Goal: Communication & Community: Answer question/provide support

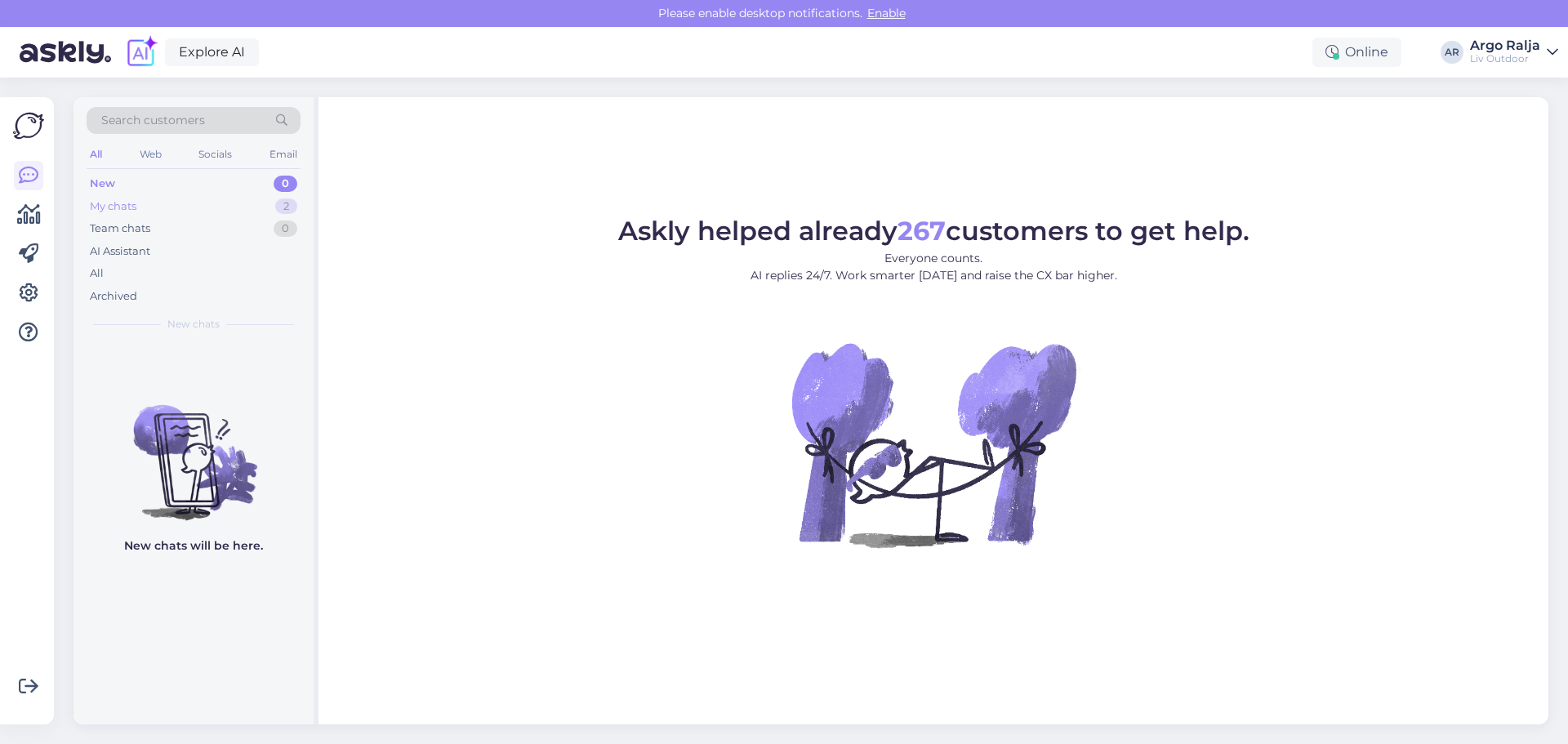
click at [123, 206] on div "My chats" at bounding box center [114, 206] width 47 height 16
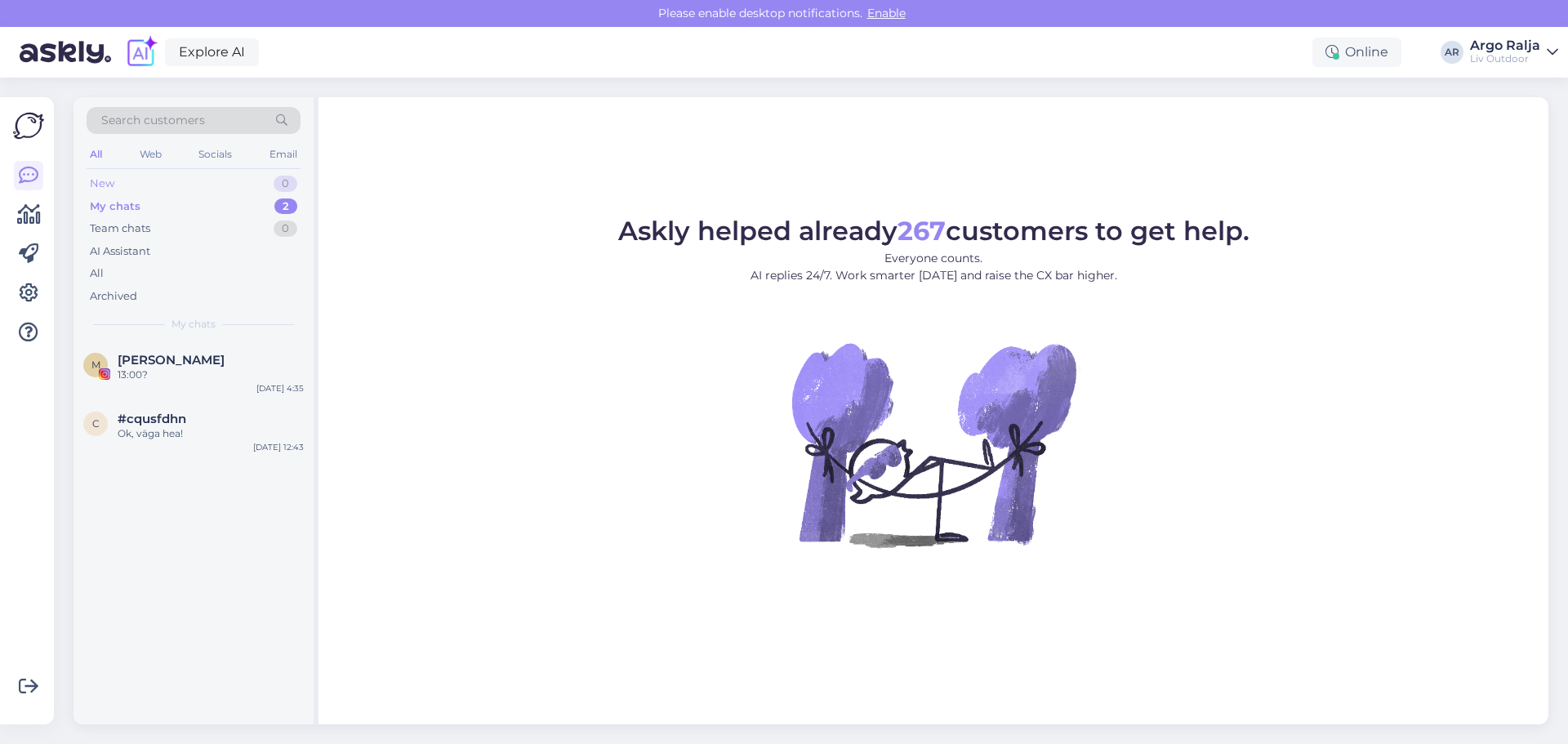
click at [106, 181] on div "New" at bounding box center [102, 184] width 24 height 16
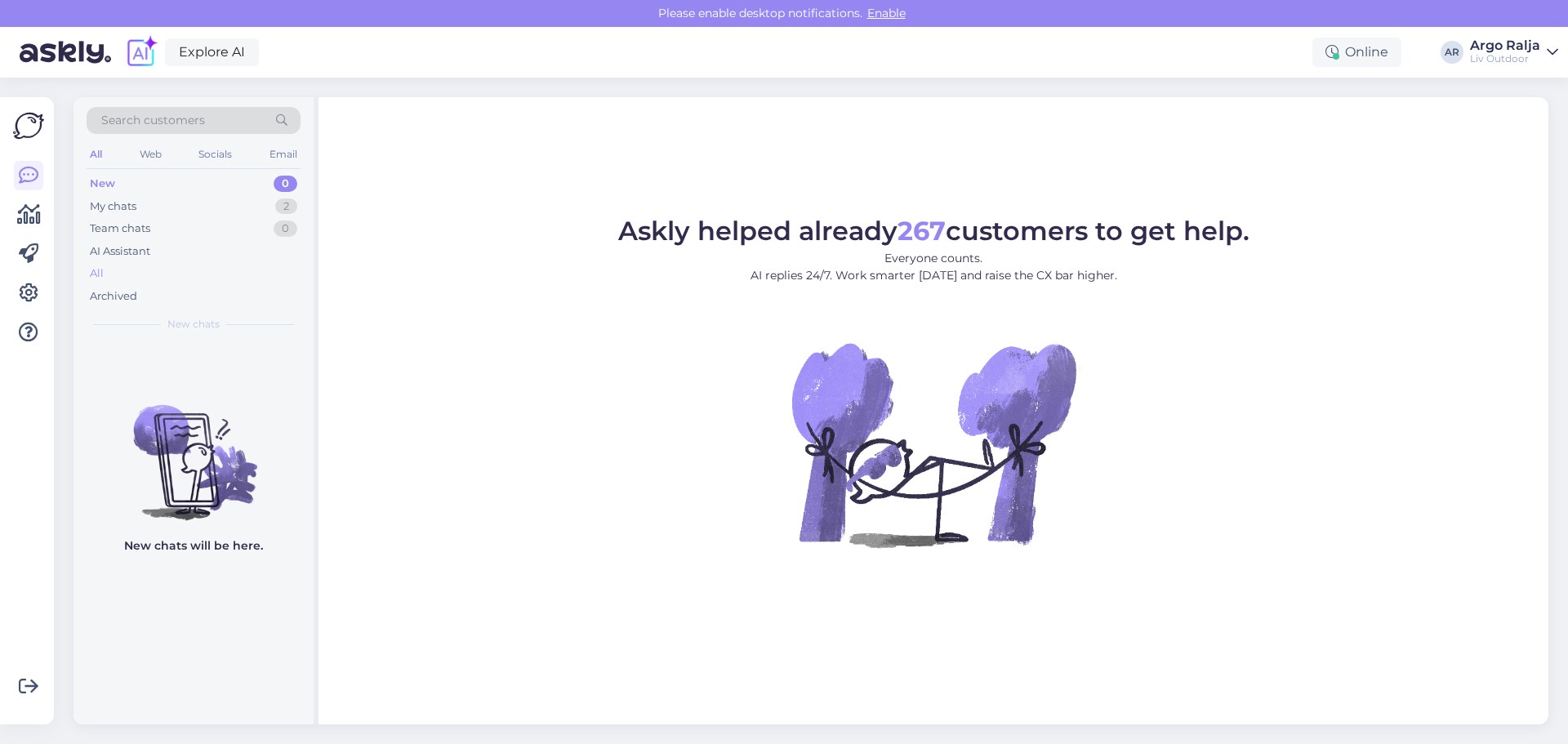
click at [96, 272] on div "All" at bounding box center [97, 273] width 14 height 16
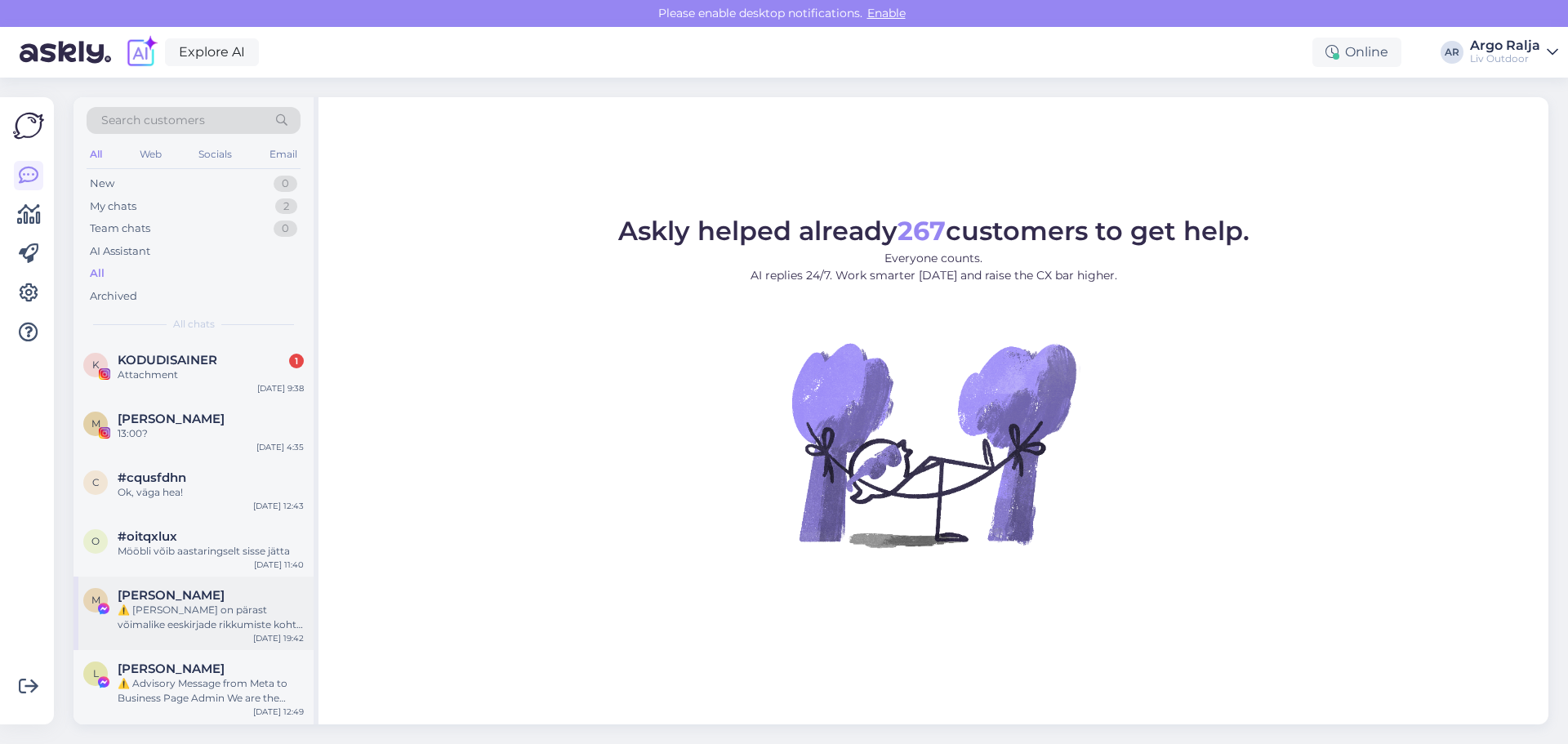
click at [245, 611] on div "⚠️ [PERSON_NAME] on pärast võimalike eeskirjade rikkumiste kohta käivat teavitu…" at bounding box center [211, 617] width 186 height 29
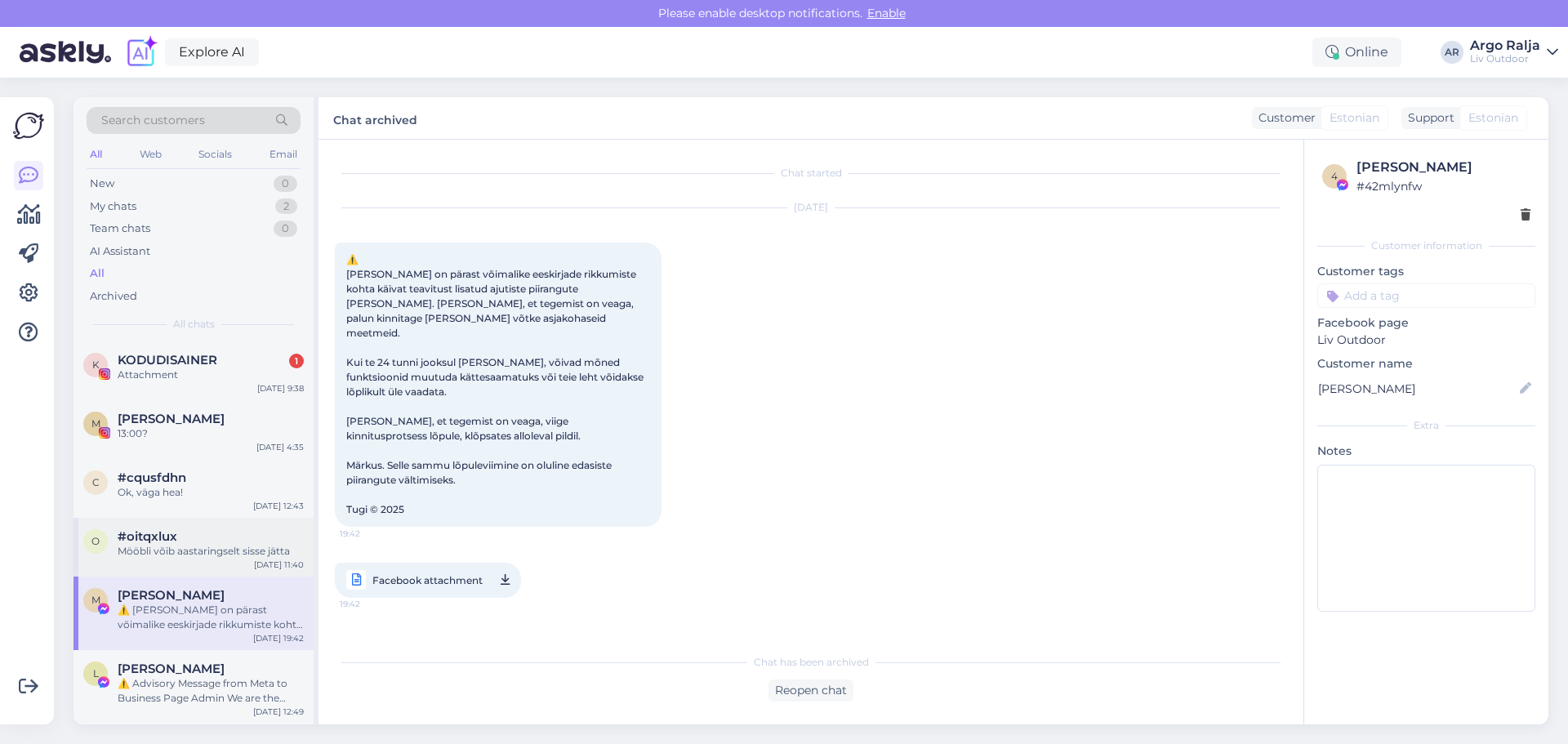
click at [253, 557] on div "Mööbli võib aastaringselt sisse jätta" at bounding box center [211, 551] width 186 height 15
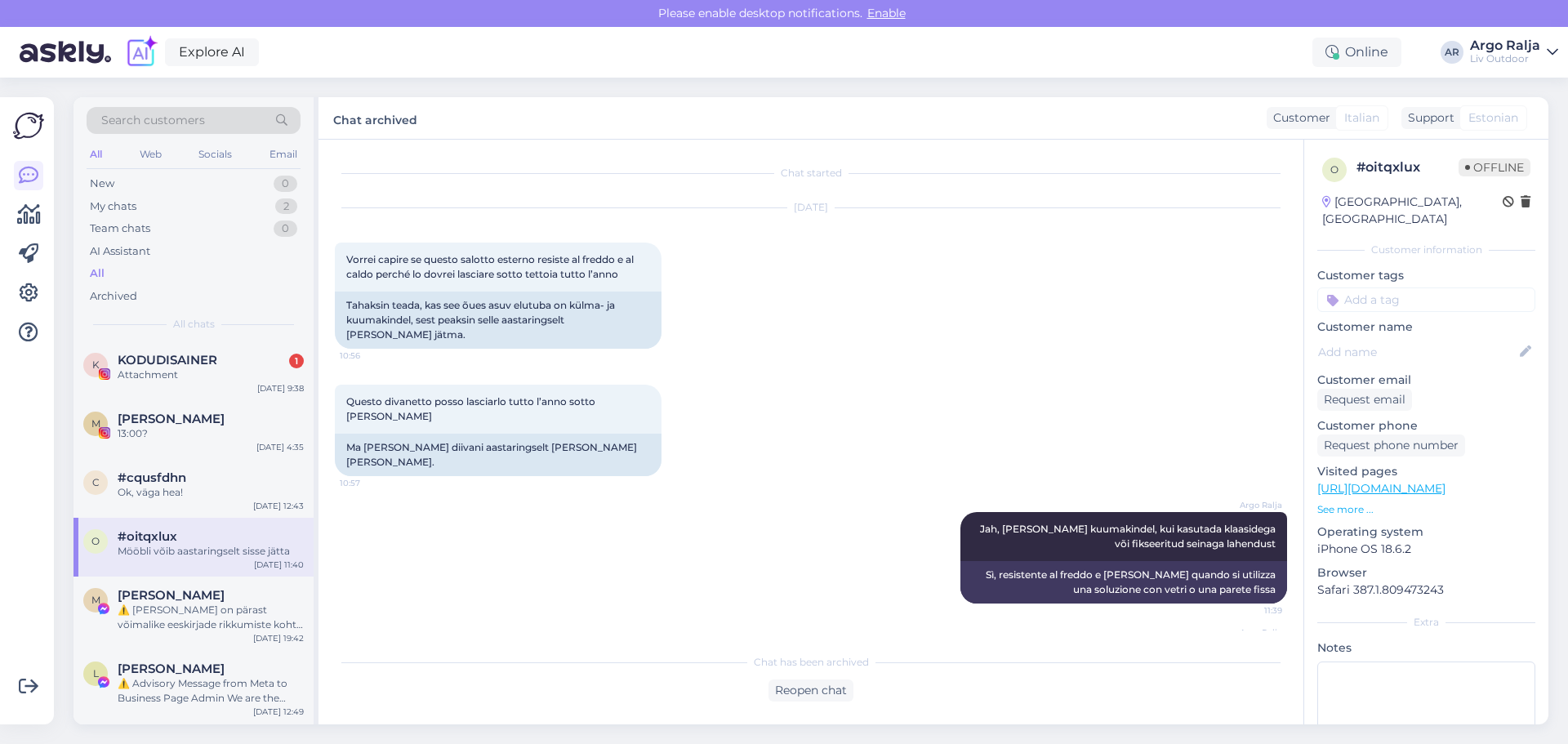
scroll to position [60, 0]
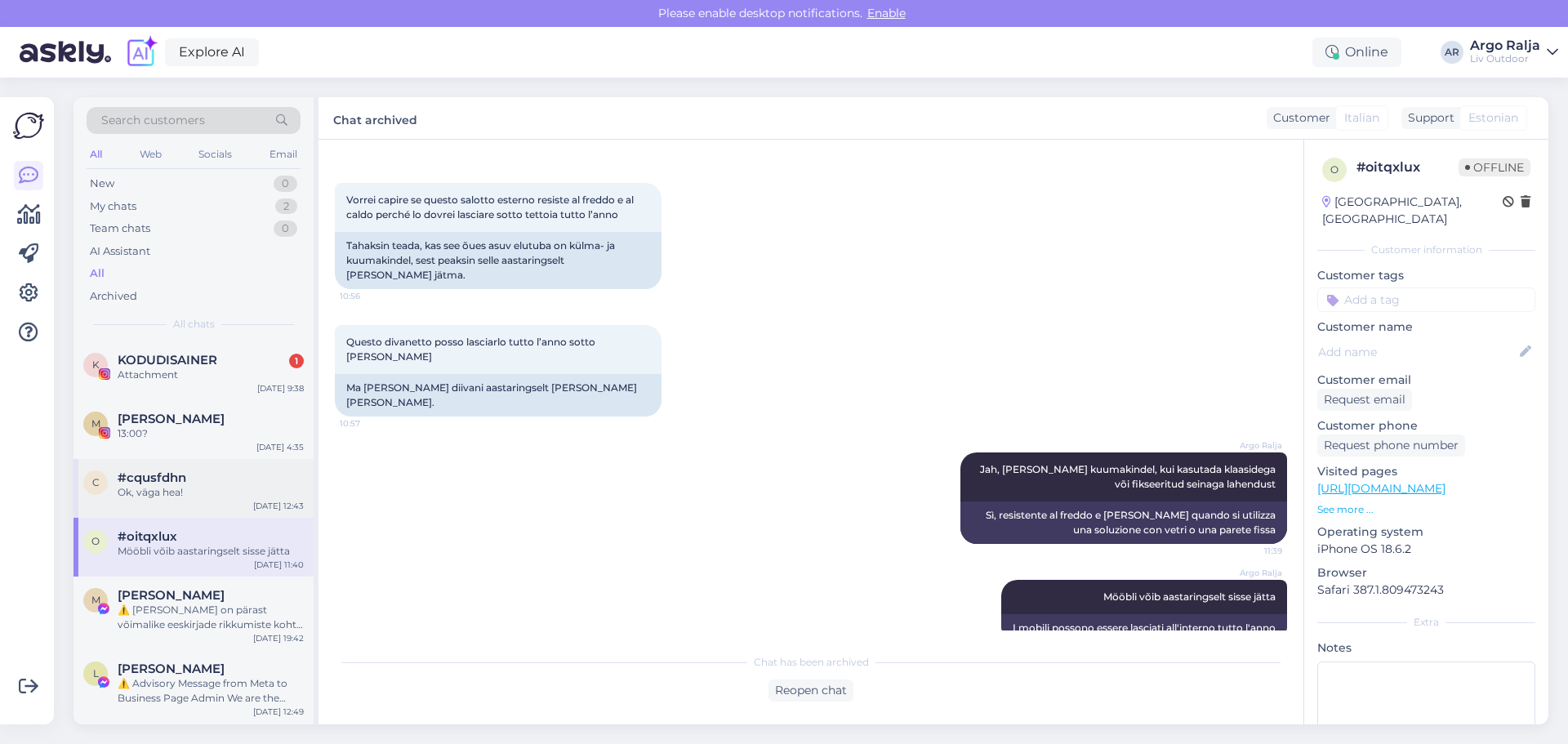
click at [258, 479] on div "#cqusfdhn" at bounding box center [211, 478] width 186 height 15
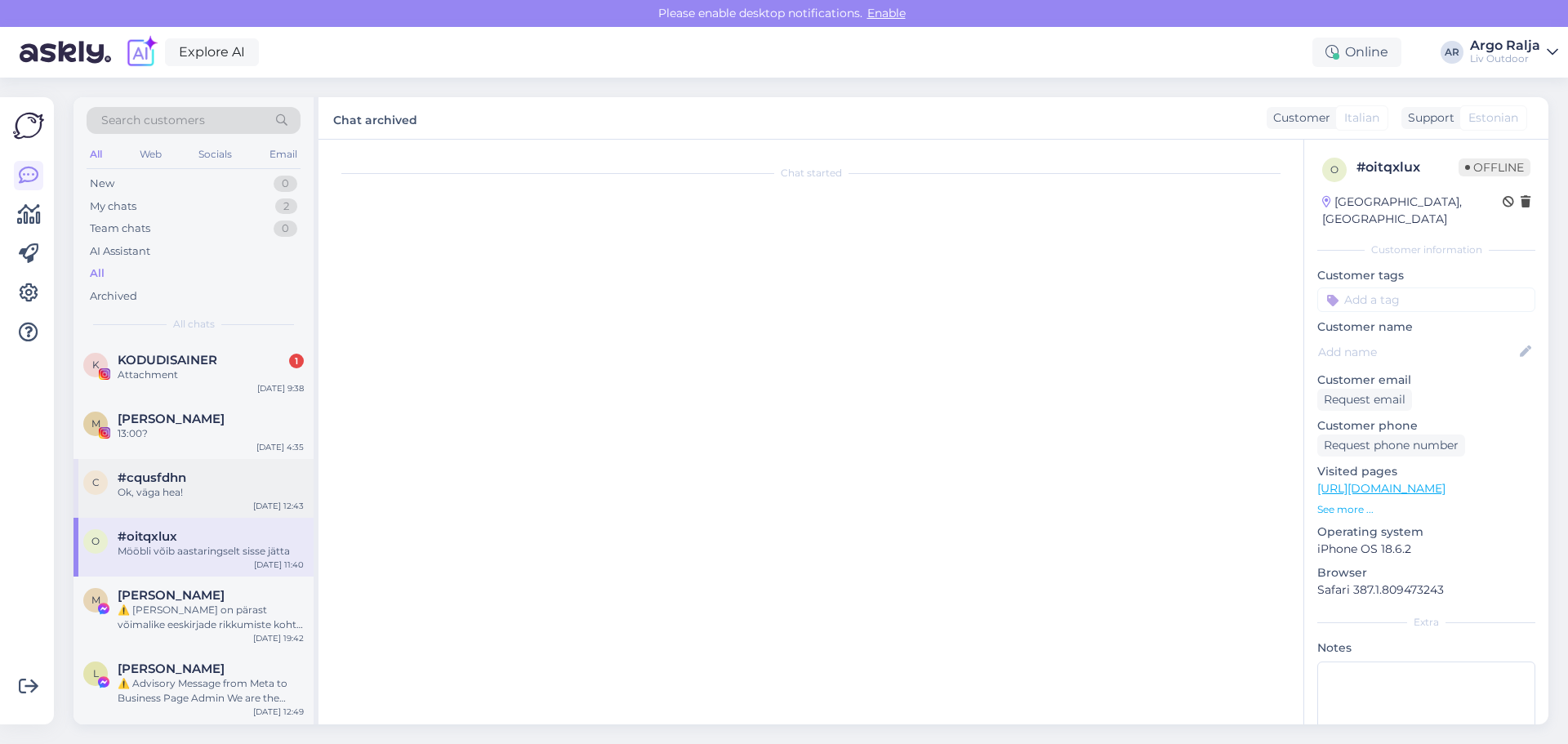
scroll to position [0, 0]
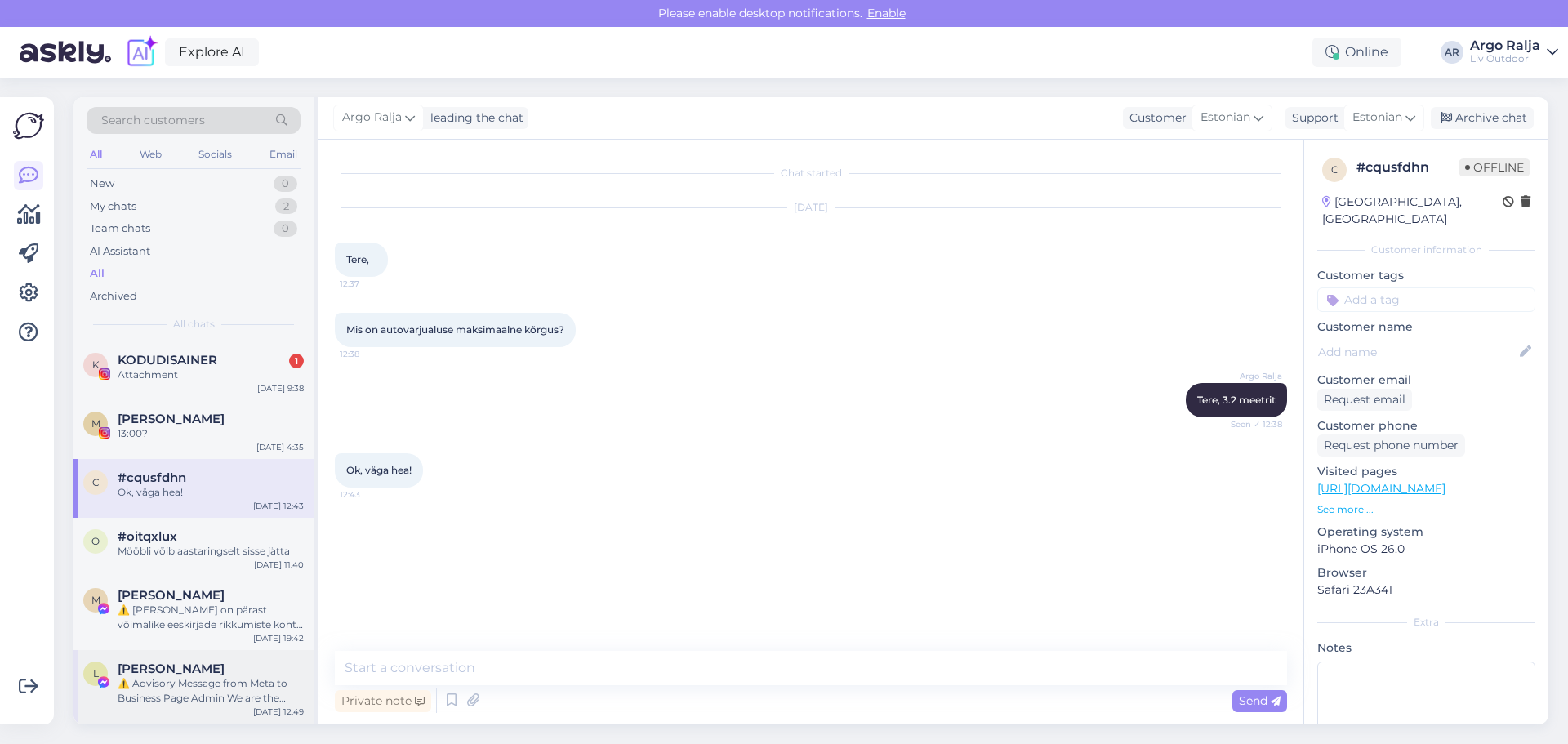
click at [226, 665] on div "[PERSON_NAME]" at bounding box center [211, 669] width 186 height 15
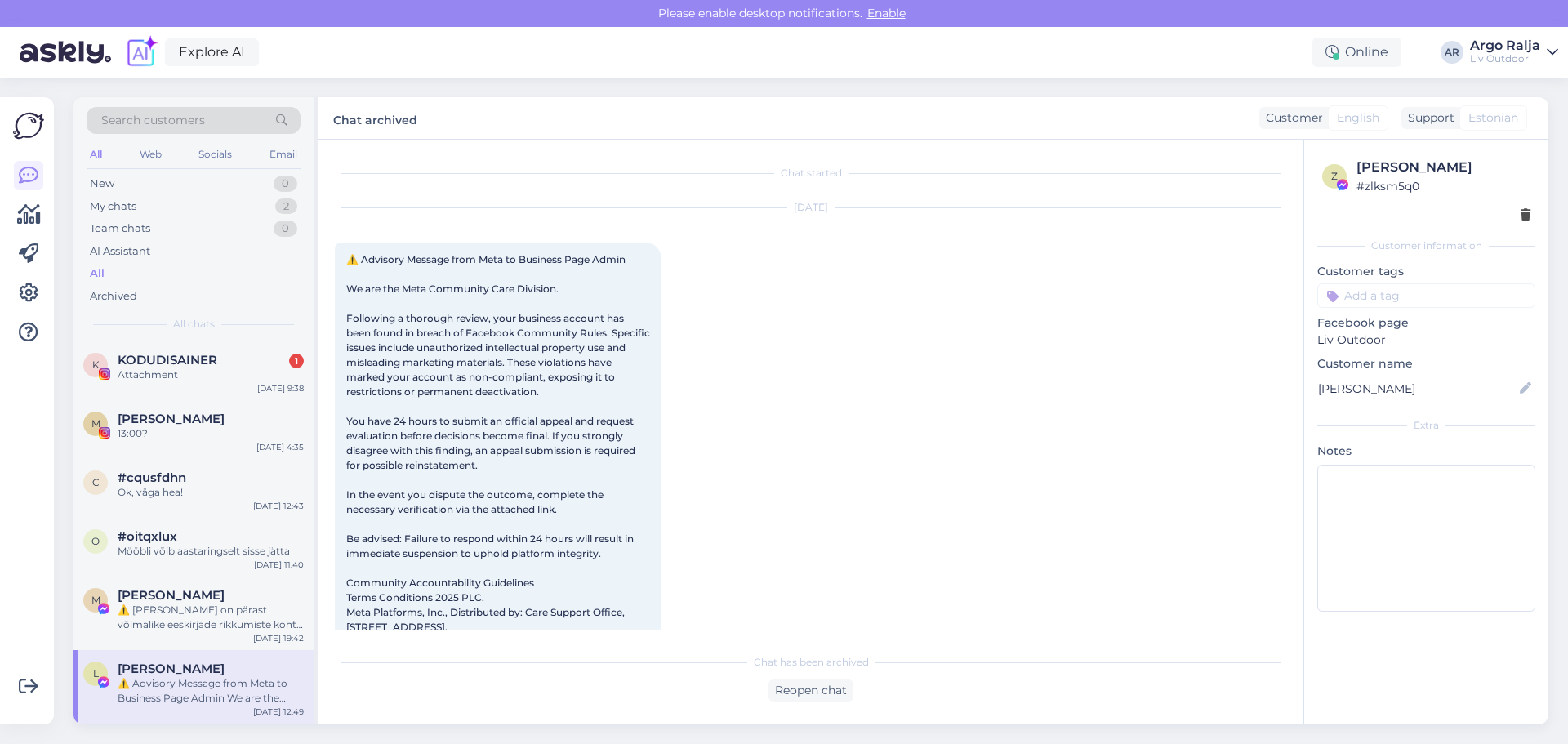
scroll to position [35, 0]
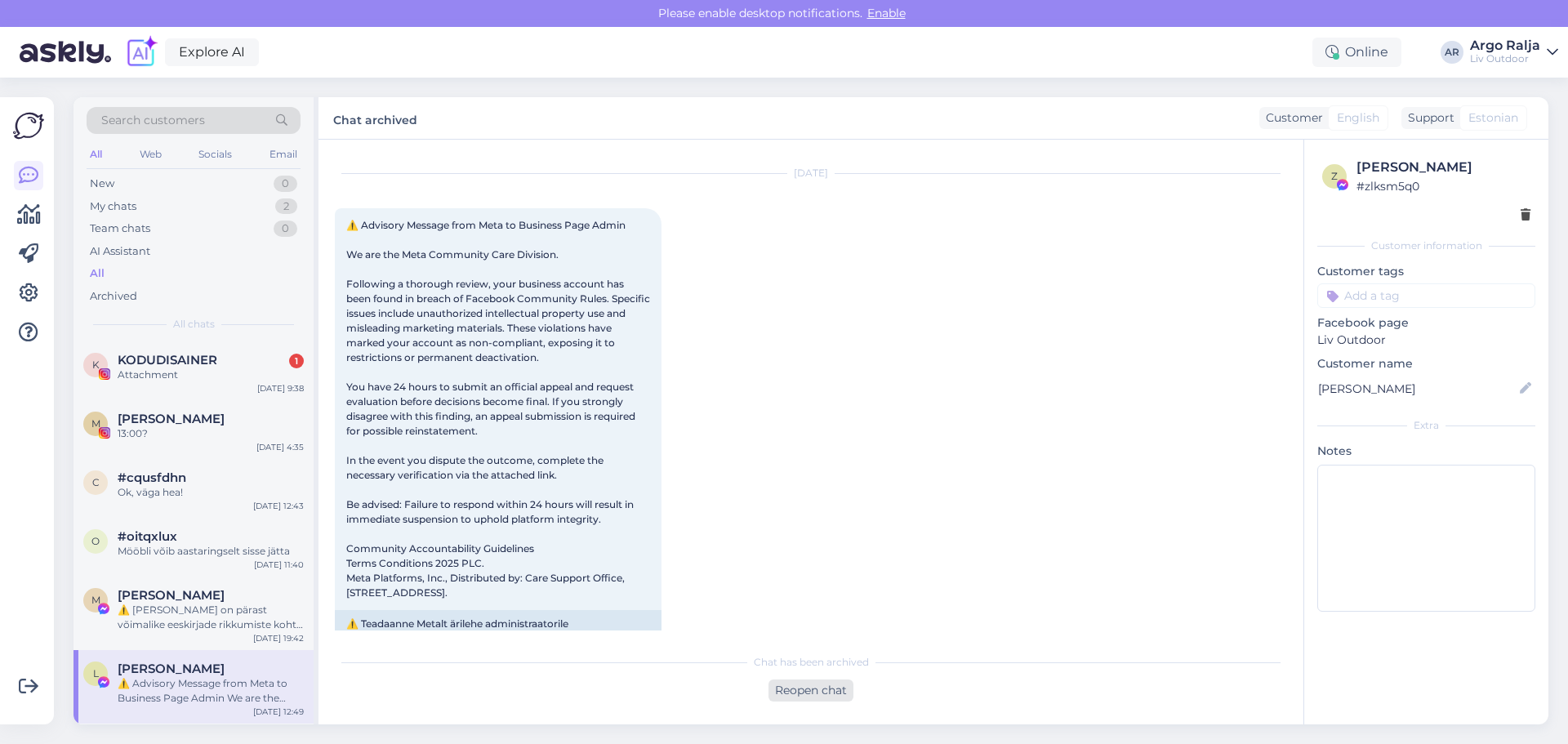
click at [784, 686] on div "Reopen chat" at bounding box center [811, 690] width 85 height 22
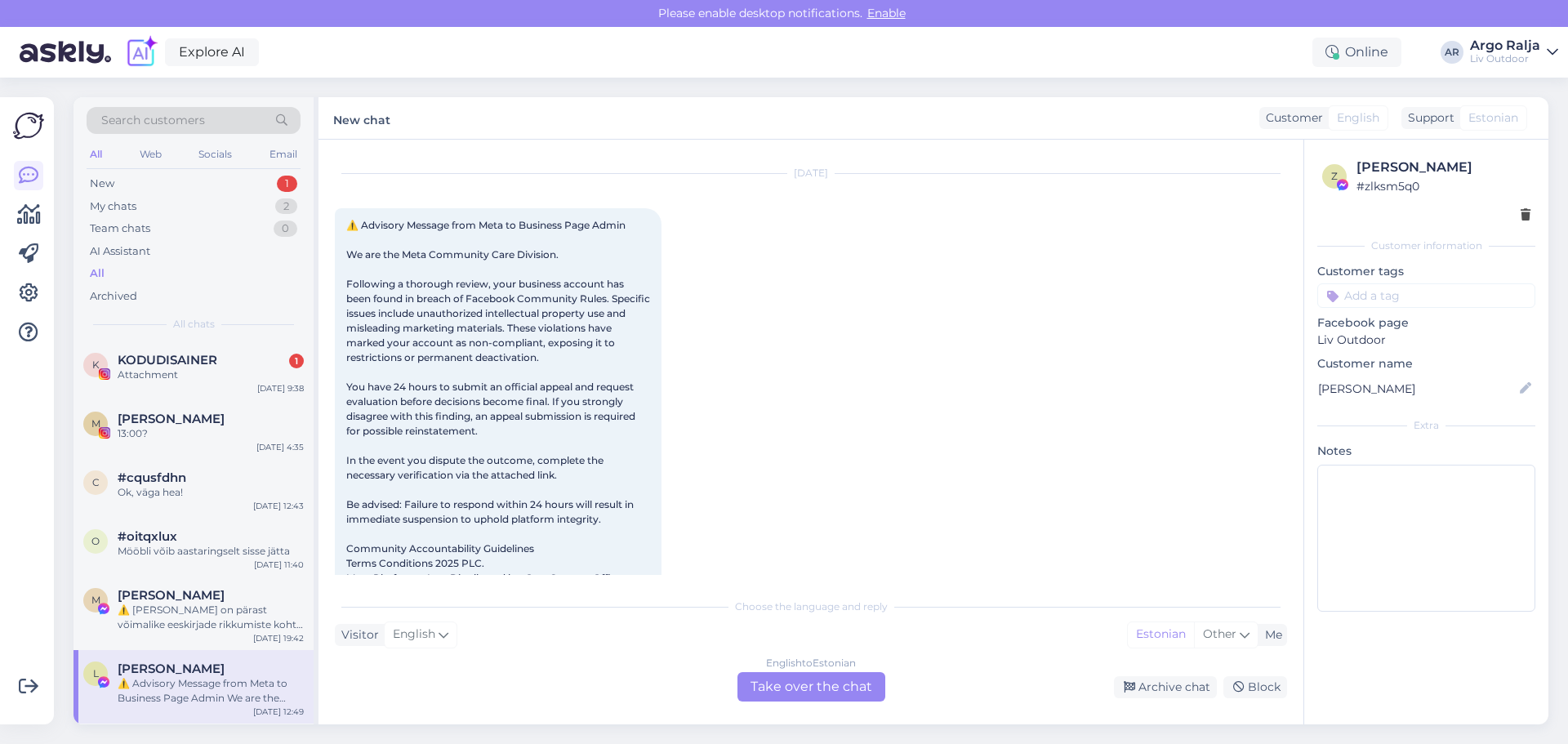
click at [806, 682] on div "English to Estonian Take over the chat" at bounding box center [812, 687] width 147 height 29
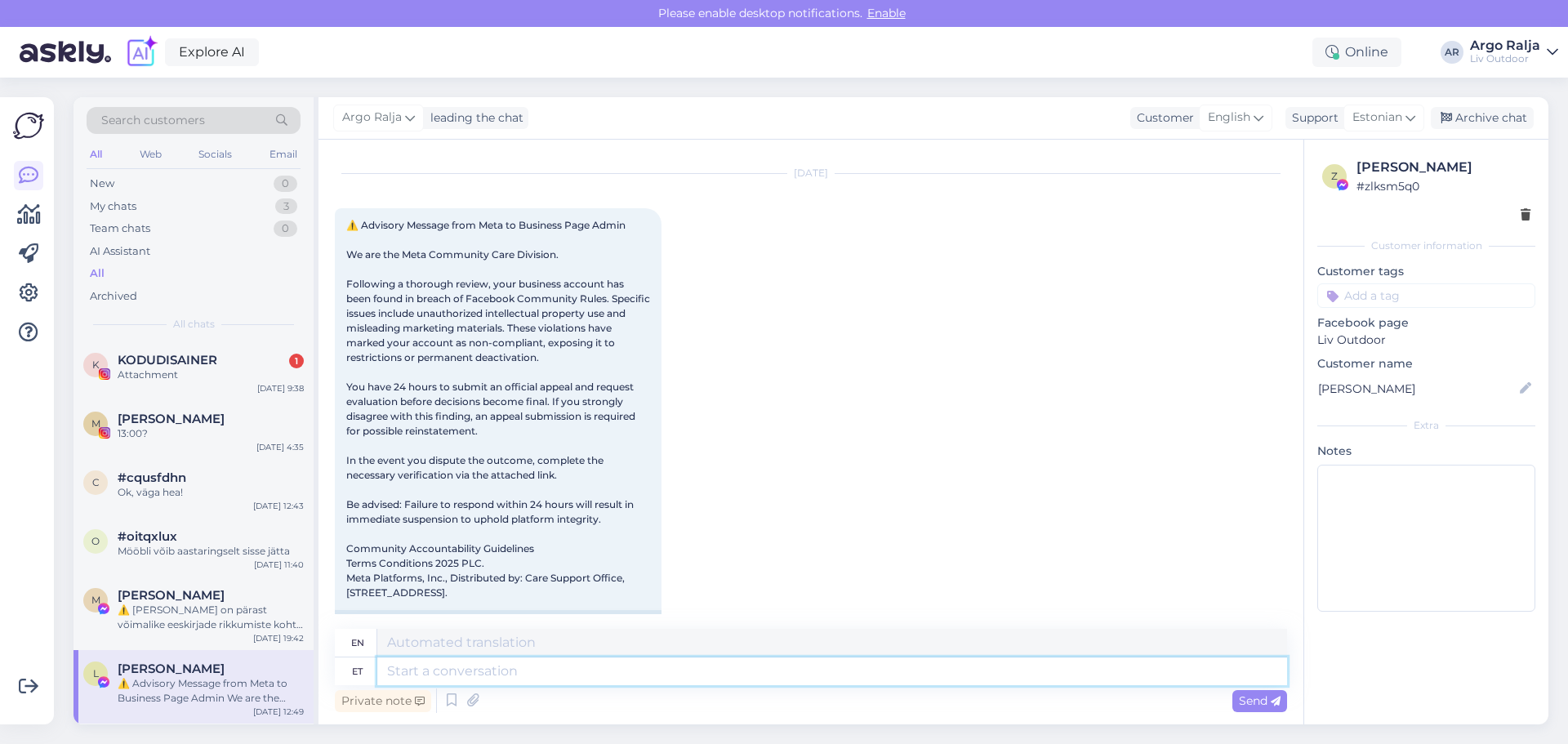
click at [669, 664] on textarea at bounding box center [832, 671] width 910 height 28
type textarea "Dream"
type textarea "Dream tooli"
type textarea "Dream chair"
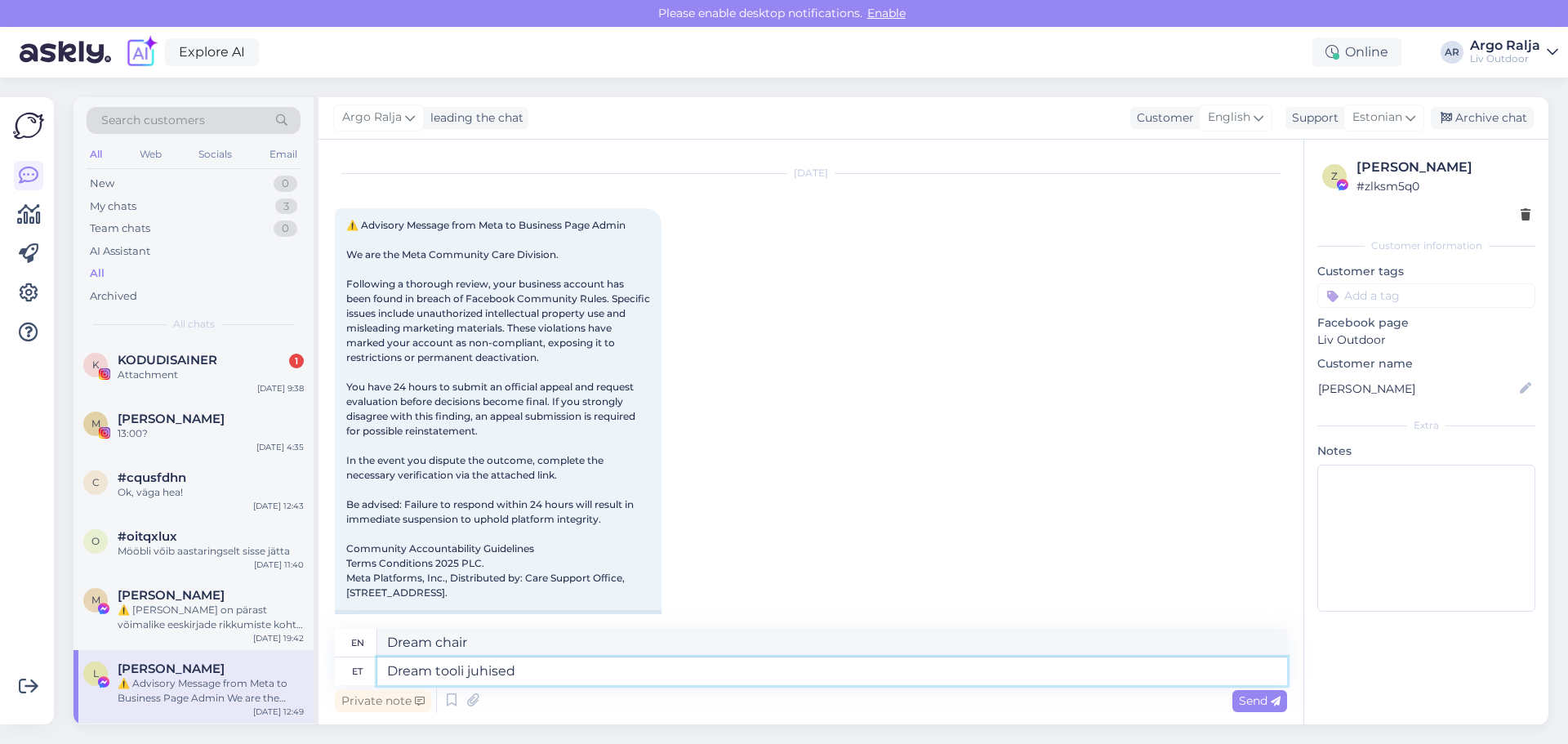
type textarea "Dream tooli juhised"
type textarea "Dream chair instructions"
type textarea "Dream tooli juhised leiad"
type textarea "You can find the instructions for the Dream chair here."
type textarea "Dream tooli juhised leiad manusest."
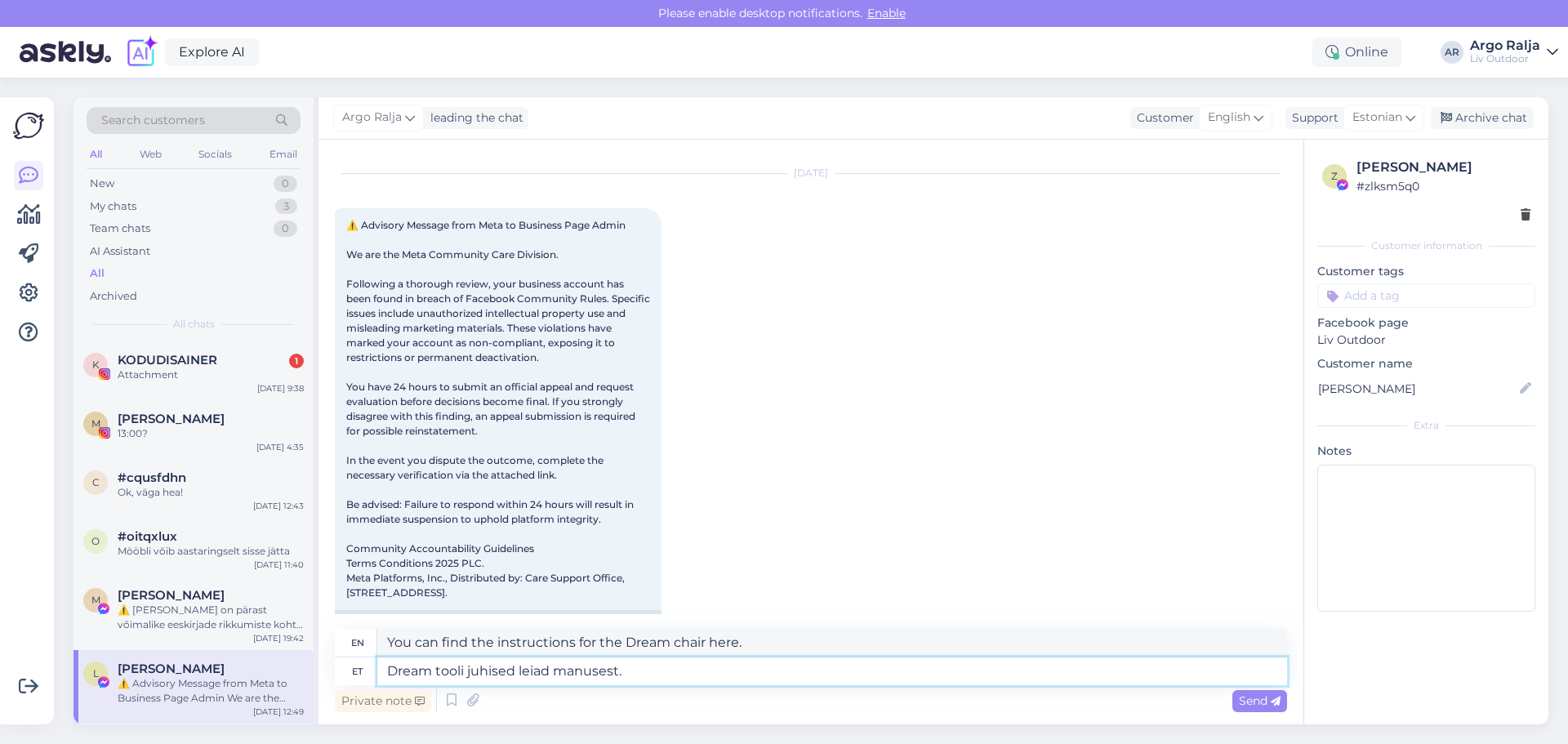
type textarea "You can find the instructions for the Dream chair in the attachment."
type textarea "Dream tooli juhised leiad manusest."
drag, startPoint x: 862, startPoint y: 646, endPoint x: 376, endPoint y: 640, distance: 486.0
click at [376, 640] on div "en You can find the instructions for the Dream chair in the attachment." at bounding box center [811, 643] width 952 height 29
